Goal: Task Accomplishment & Management: Complete application form

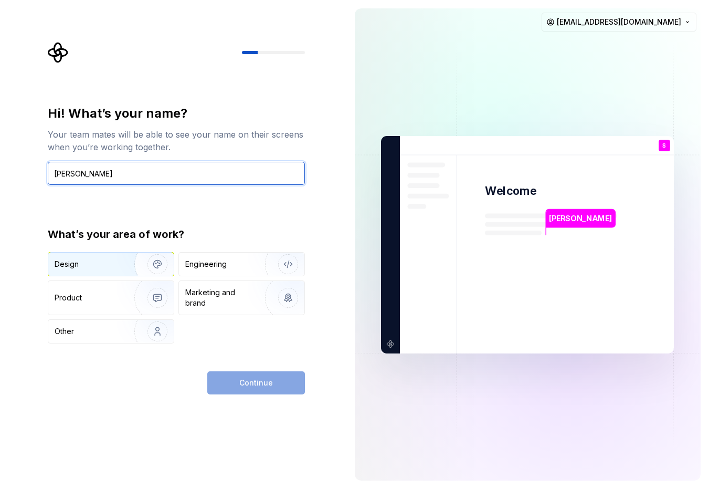
type input "Sayoko Yoshida"
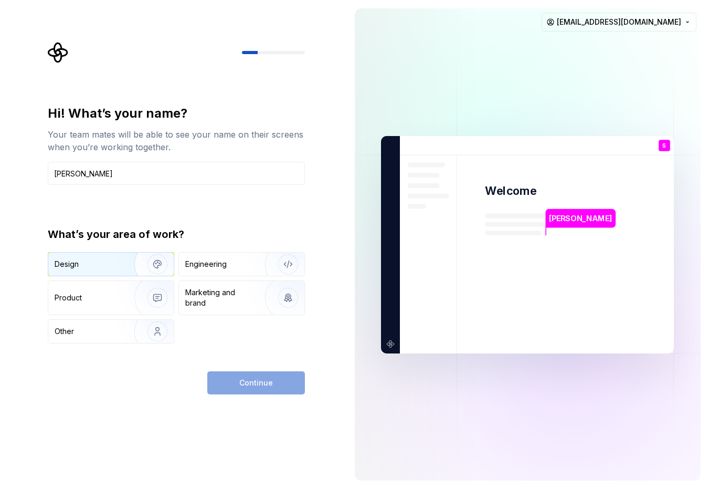
click at [155, 261] on img "button" at bounding box center [150, 264] width 67 height 70
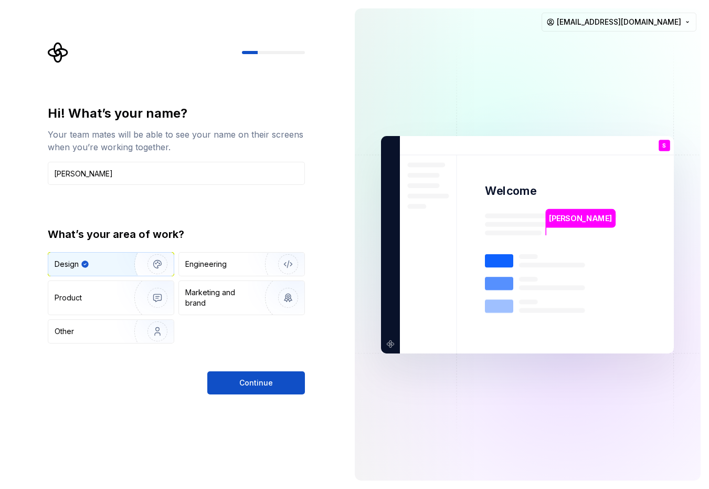
type button "Design"
click at [237, 387] on button "Continue" at bounding box center [256, 382] width 98 height 23
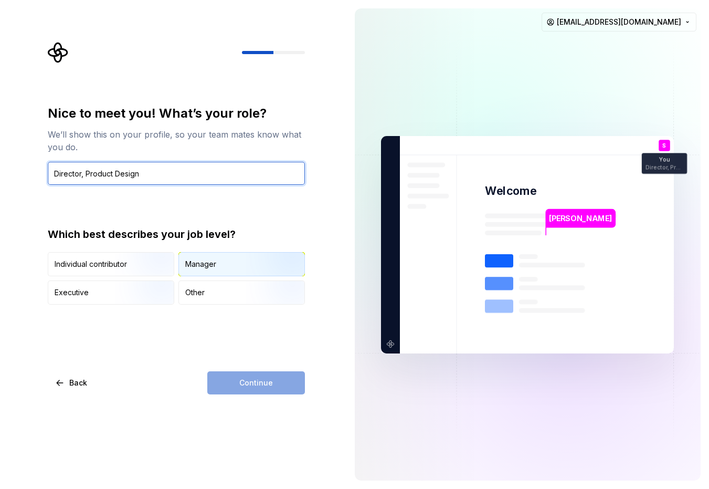
type input "Director, Product Design"
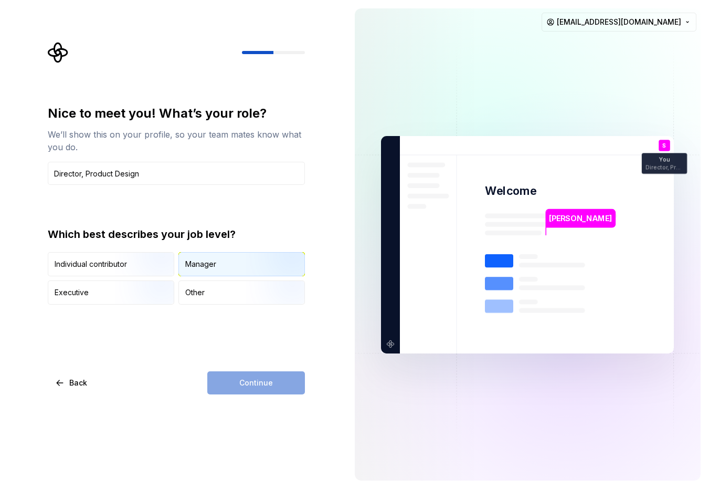
click at [199, 270] on div "Manager" at bounding box center [241, 263] width 125 height 23
type button "Manager"
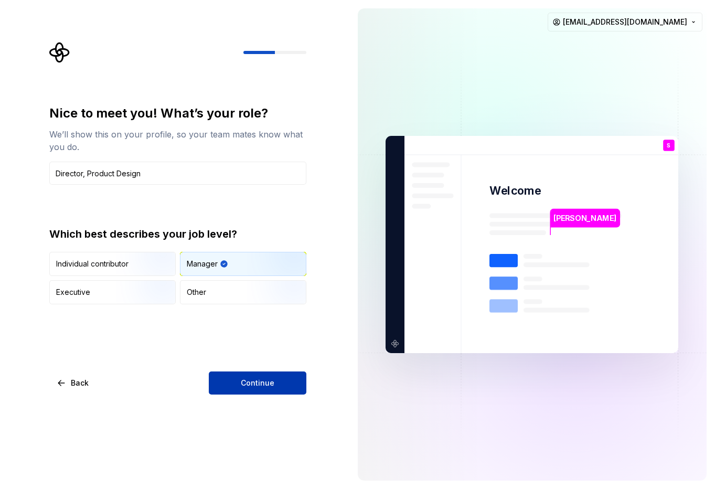
click at [290, 390] on button "Continue" at bounding box center [258, 383] width 98 height 23
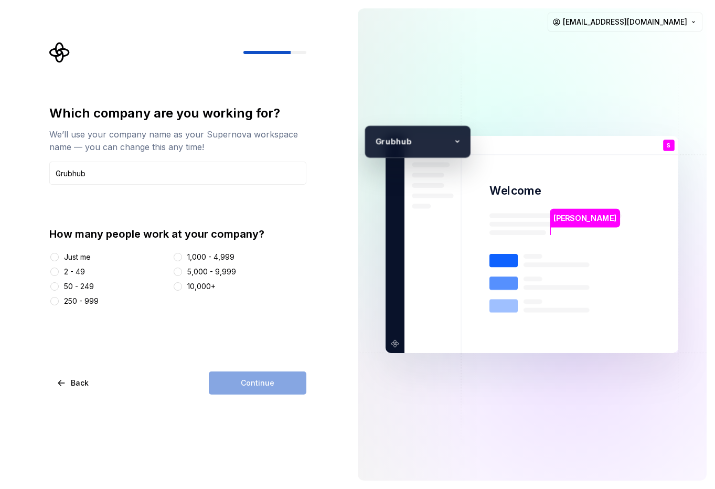
type input "Grubhub"
click at [179, 257] on button "1,000 - 4,999" at bounding box center [178, 257] width 8 height 8
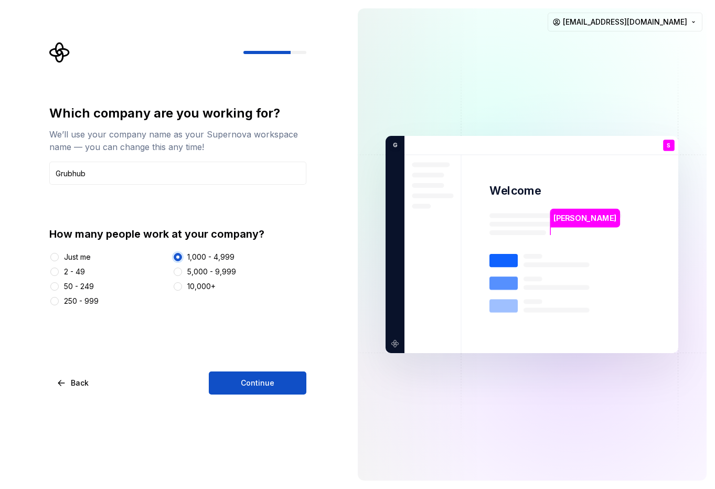
type button "1,000 - 4,999"
click at [266, 379] on span "Continue" at bounding box center [258, 383] width 34 height 10
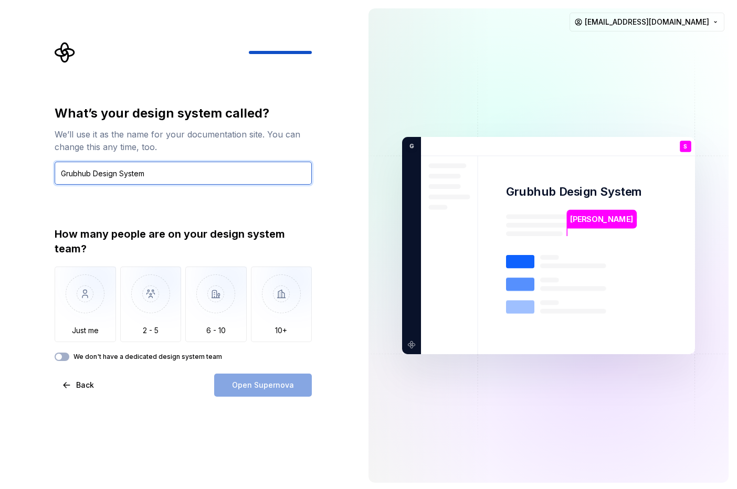
type input "Grubhub Design System"
click at [83, 381] on span "Back" at bounding box center [85, 385] width 18 height 10
click at [81, 385] on span "Back" at bounding box center [85, 385] width 18 height 10
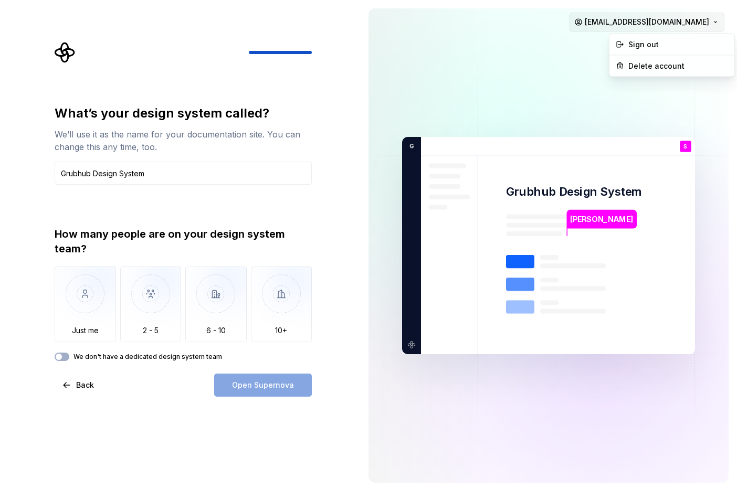
click at [708, 23] on html "What’s your design system called? We’ll use it as the name for your documentati…" at bounding box center [368, 244] width 737 height 489
click at [472, 62] on html "What’s your design system called? We’ll use it as the name for your documentati…" at bounding box center [368, 244] width 737 height 489
click at [87, 386] on span "Back" at bounding box center [85, 385] width 18 height 10
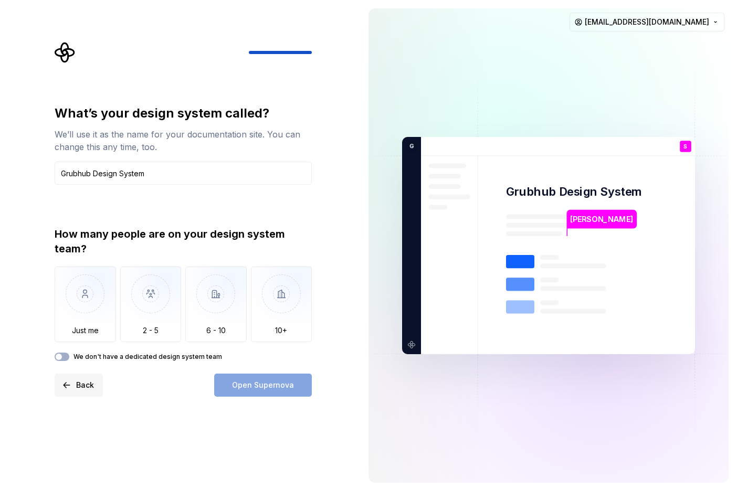
click at [87, 386] on span "Back" at bounding box center [85, 385] width 18 height 10
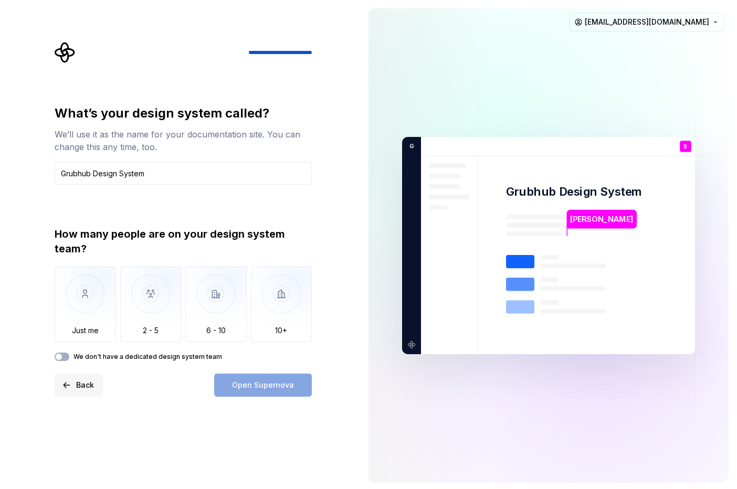
click at [87, 386] on span "Back" at bounding box center [85, 385] width 18 height 10
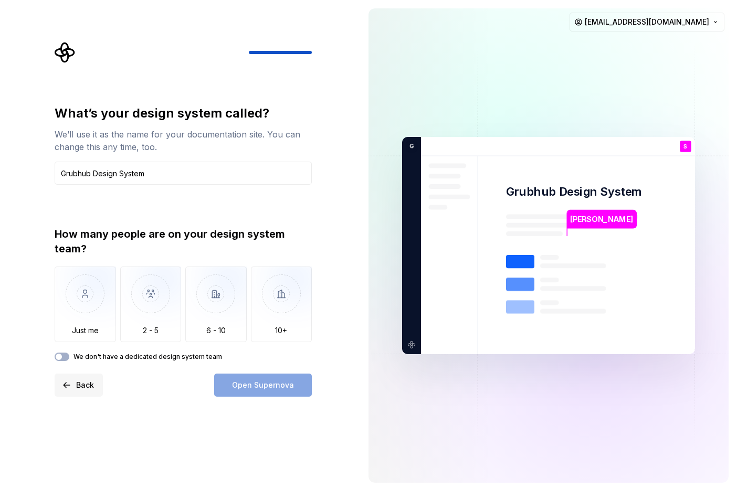
click at [87, 386] on span "Back" at bounding box center [85, 385] width 18 height 10
click at [708, 25] on html "What’s your design system called? We’ll use it as the name for your documentati…" at bounding box center [368, 244] width 737 height 489
click at [164, 170] on html "What’s your design system called? We’ll use it as the name for your documentati…" at bounding box center [368, 244] width 737 height 489
drag, startPoint x: 152, startPoint y: 172, endPoint x: 56, endPoint y: 168, distance: 96.1
click at [56, 168] on input "Grubhub Design System" at bounding box center [183, 173] width 257 height 23
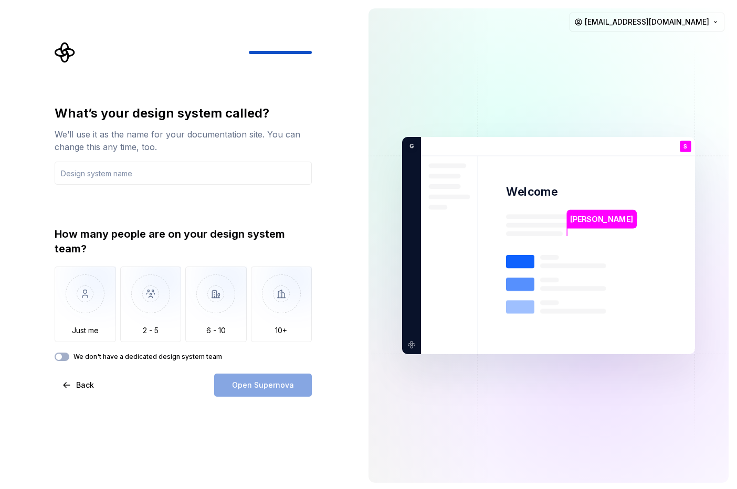
click at [26, 186] on div "What’s your design system called? We’ll use it as the name for your documentati…" at bounding box center [180, 245] width 360 height 491
click at [73, 385] on button "Back" at bounding box center [79, 385] width 48 height 23
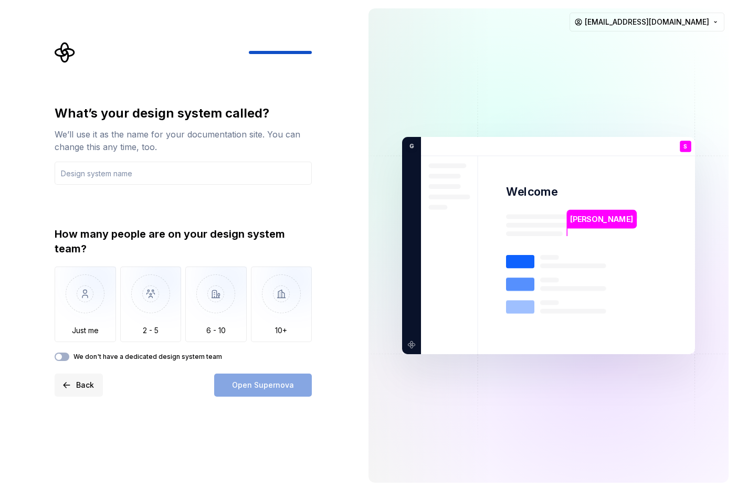
click at [73, 385] on button "Back" at bounding box center [79, 385] width 48 height 23
click at [72, 48] on icon "Supernova Logo" at bounding box center [65, 52] width 21 height 21
click at [708, 19] on html "What’s your design system called? We’ll use it as the name for your documentati…" at bounding box center [368, 244] width 737 height 489
click at [692, 41] on div "Sign out" at bounding box center [678, 44] width 100 height 10
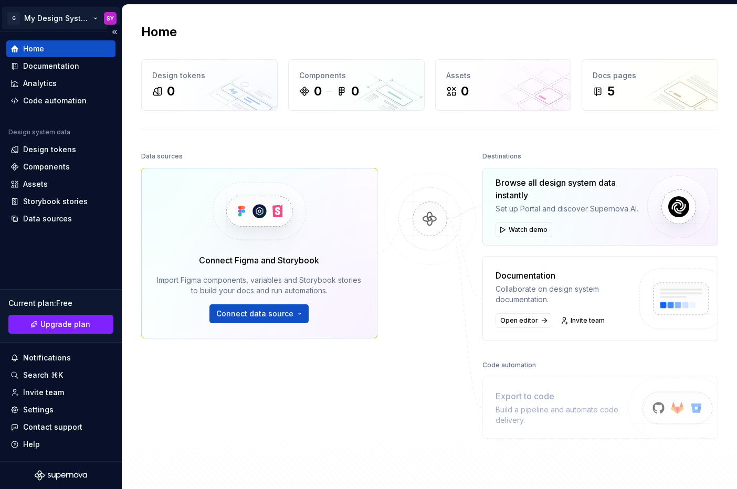
click at [63, 16] on html "G My Design System SY Home Documentation Analytics Code automation Design syste…" at bounding box center [368, 244] width 737 height 489
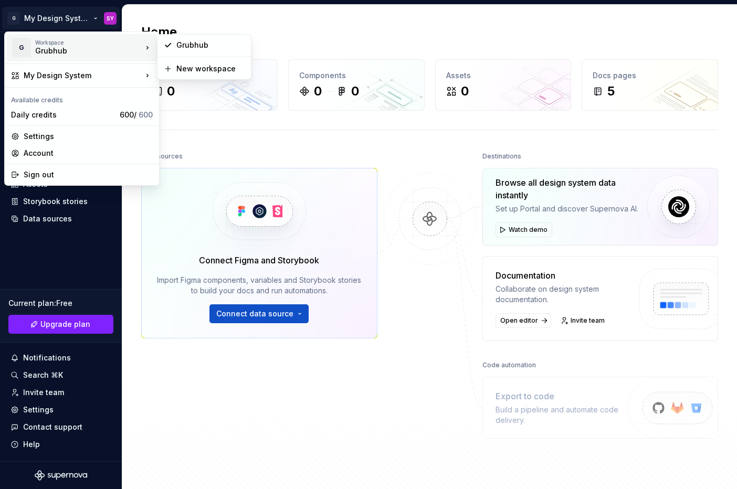
click at [109, 52] on div "Grubhub" at bounding box center [79, 51] width 89 height 10
click at [192, 378] on html "G My Design System SY Home Documentation Analytics Code automation Design syste…" at bounding box center [368, 244] width 737 height 489
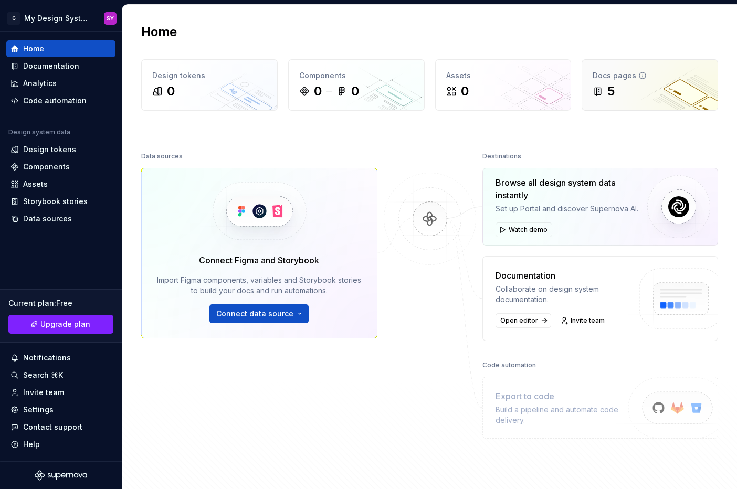
click at [638, 87] on div "5" at bounding box center [649, 91] width 114 height 17
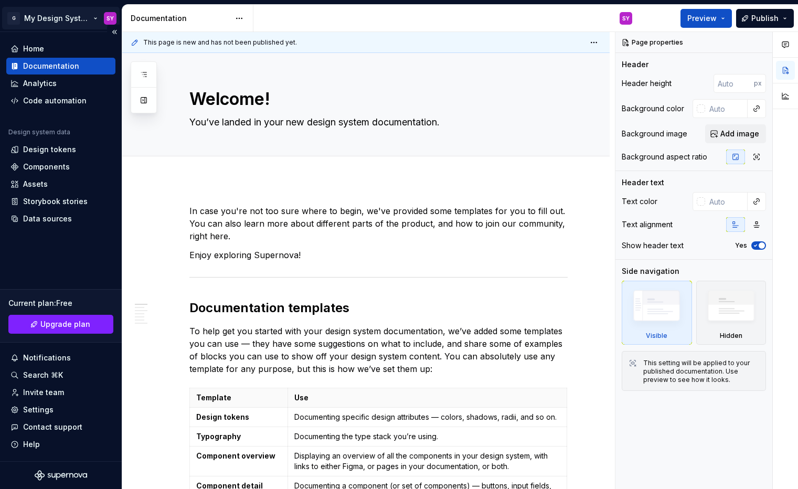
click at [108, 17] on html "G My Design System SY Home Documentation Analytics Code automation Design syste…" at bounding box center [399, 244] width 798 height 489
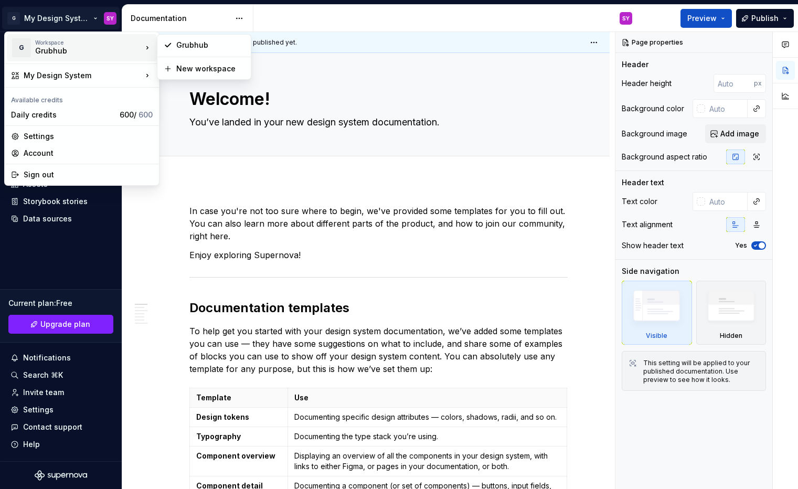
click at [90, 50] on div "Grubhub" at bounding box center [79, 51] width 89 height 10
click at [48, 18] on html "G My Design System SY Home Documentation Analytics Code automation Design syste…" at bounding box center [399, 244] width 798 height 489
click at [34, 15] on html "G My Design System SY Home Documentation Analytics Code automation Design syste…" at bounding box center [399, 244] width 798 height 489
click at [285, 140] on html "G My Design System SY Home Documentation Analytics Code automation Design syste…" at bounding box center [399, 244] width 798 height 489
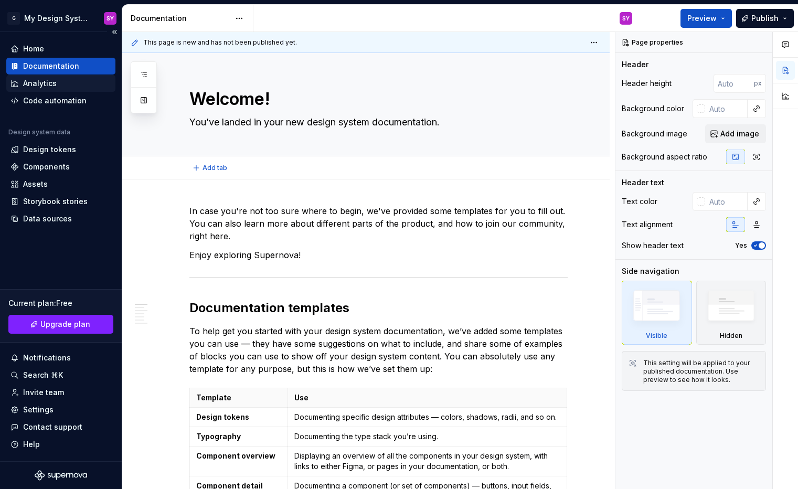
type textarea "*"
click at [38, 47] on div "Home" at bounding box center [33, 49] width 21 height 10
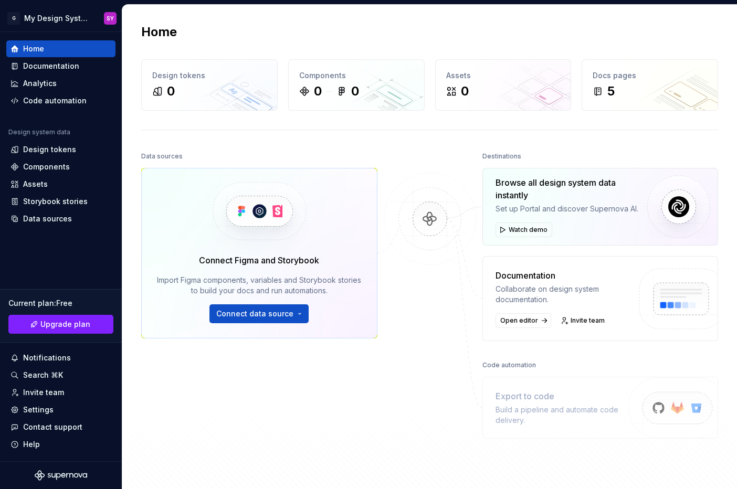
click at [321, 410] on div "Data sources Connect Figma and Storybook Import Figma components, variables and…" at bounding box center [259, 295] width 236 height 293
